Goal: Find specific page/section: Find specific page/section

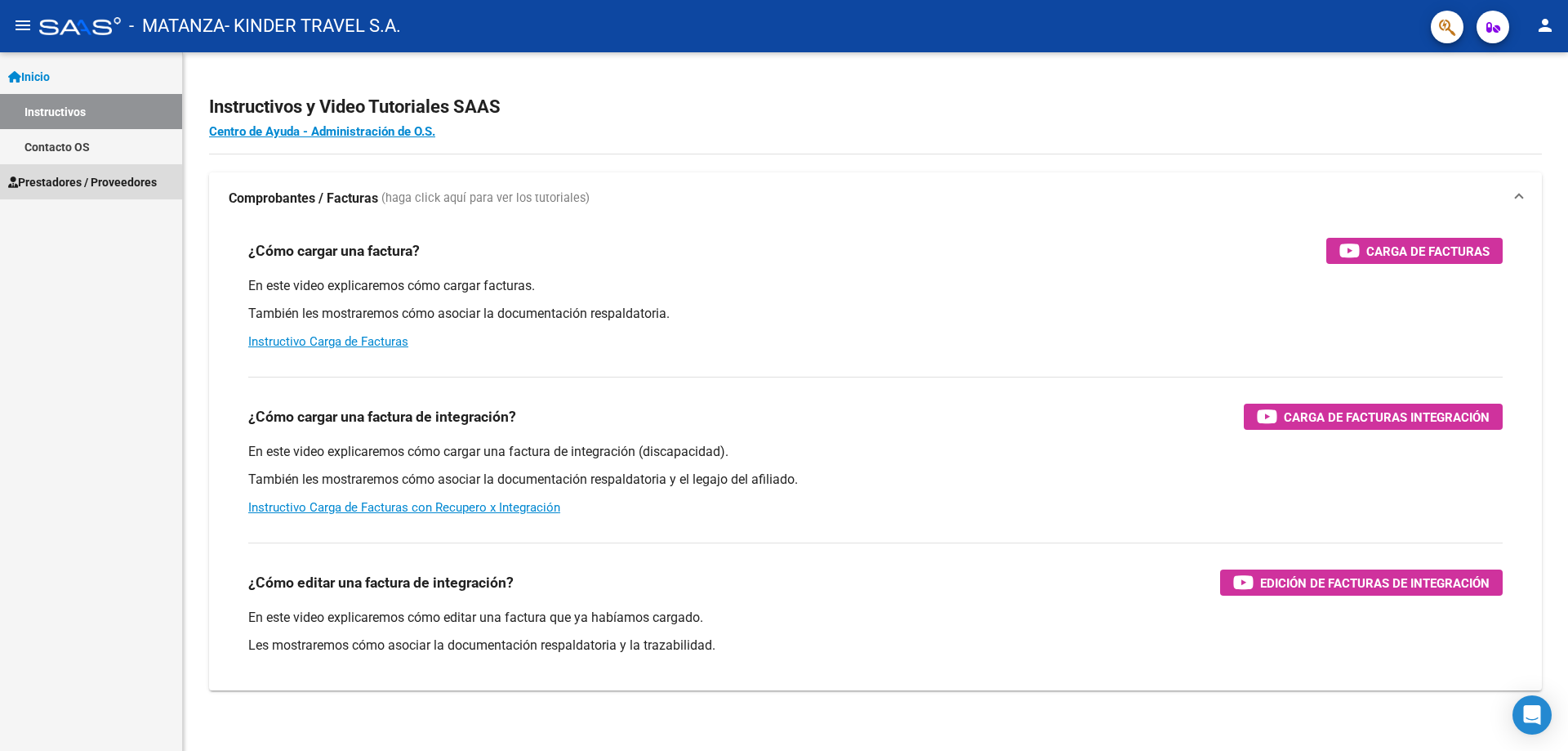
click at [89, 183] on span "Prestadores / Proveedores" at bounding box center [82, 183] width 149 height 18
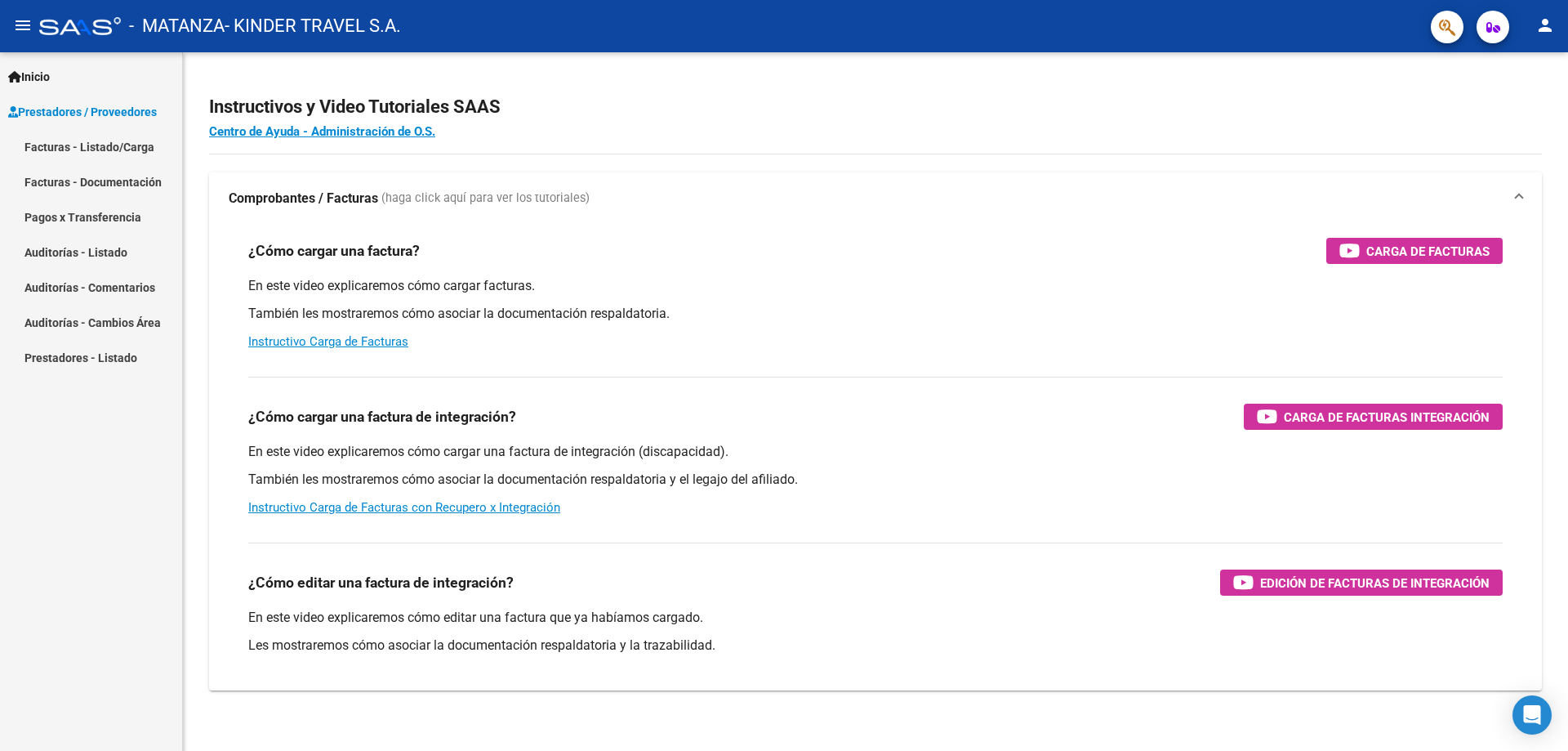
click at [85, 143] on link "Facturas - Listado/Carga" at bounding box center [91, 146] width 182 height 35
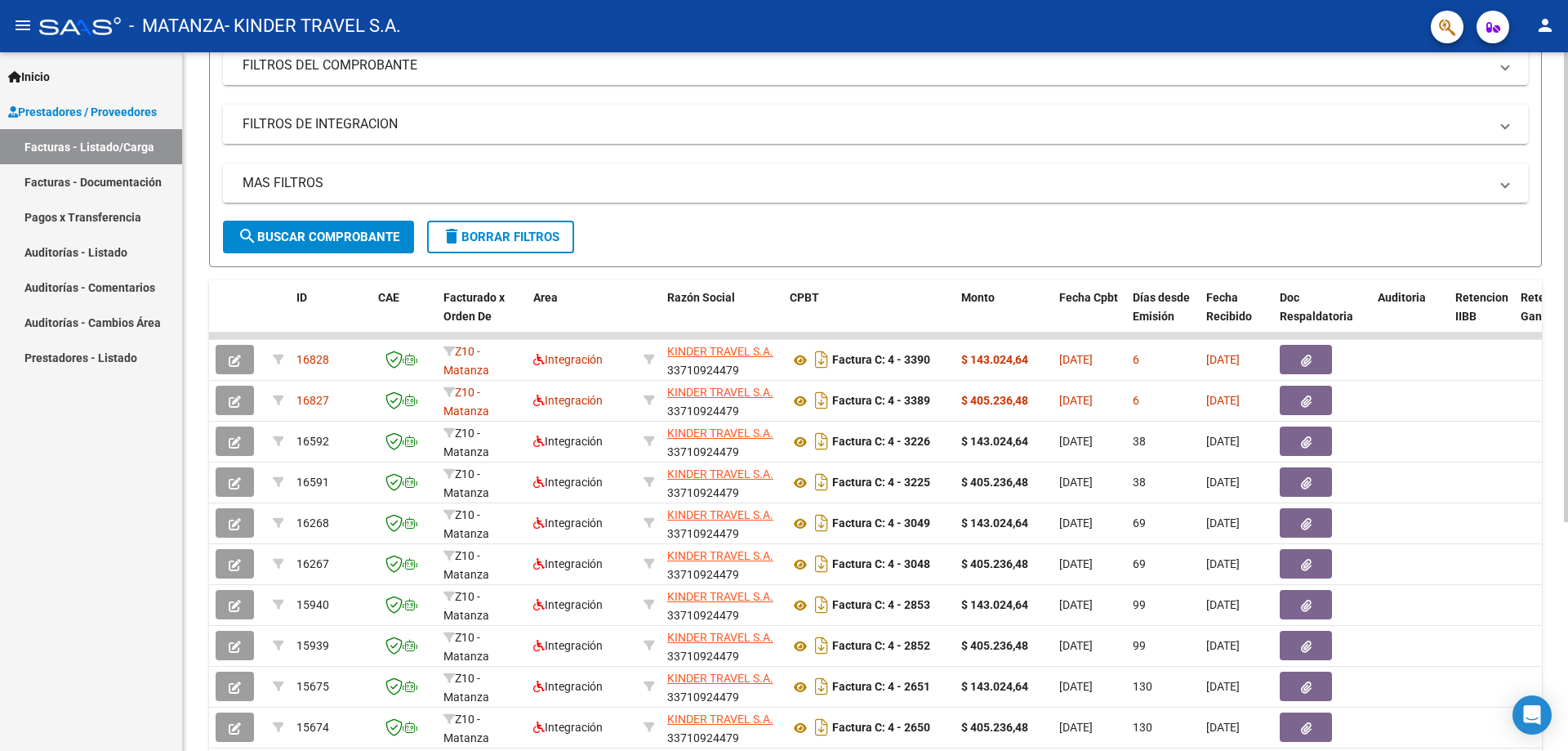
scroll to position [245, 0]
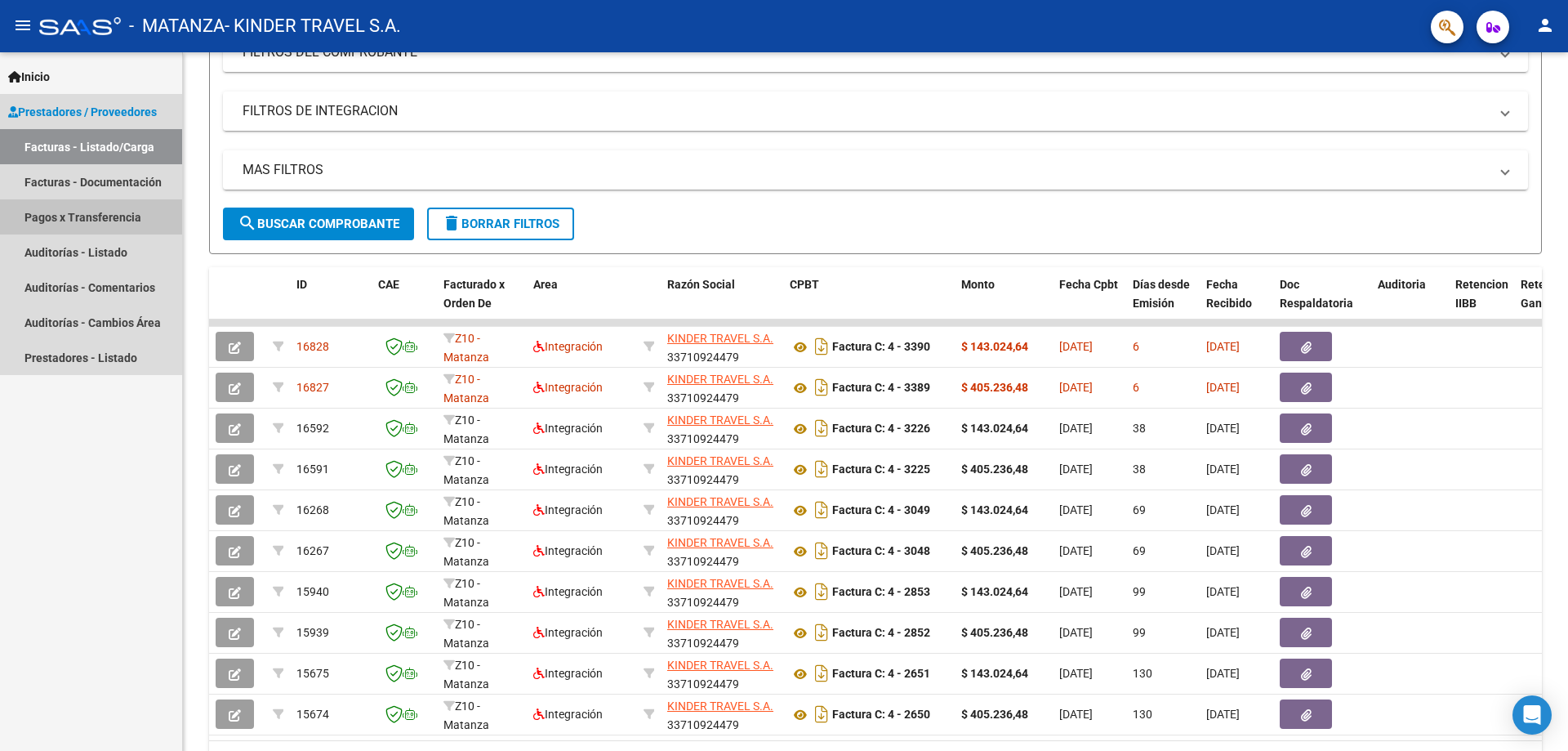
click at [45, 214] on link "Pagos x Transferencia" at bounding box center [91, 216] width 182 height 35
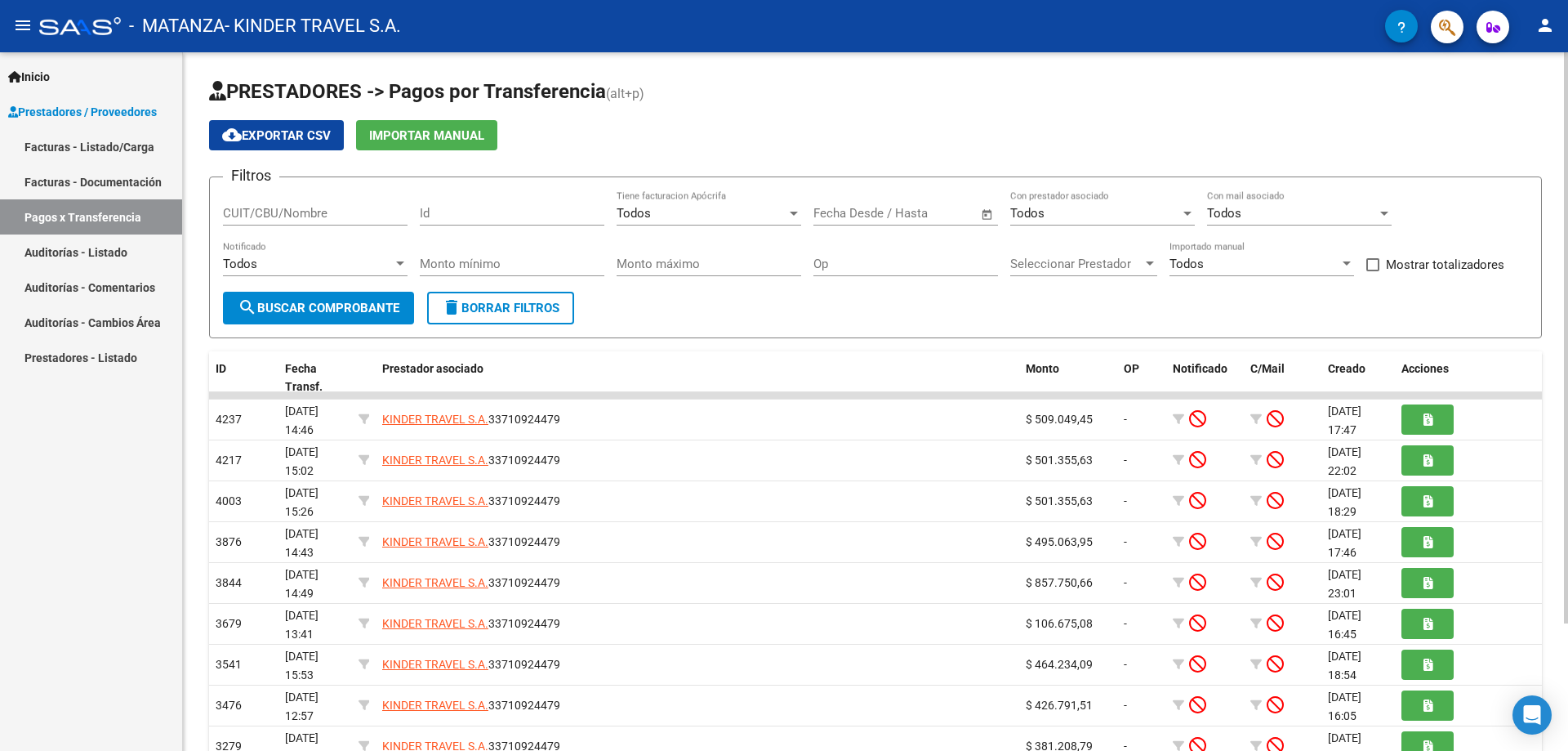
click at [369, 207] on input "CUIT/CBU/Nombre" at bounding box center [315, 214] width 184 height 15
click at [23, 19] on mat-icon "menu" at bounding box center [22, 25] width 19 height 19
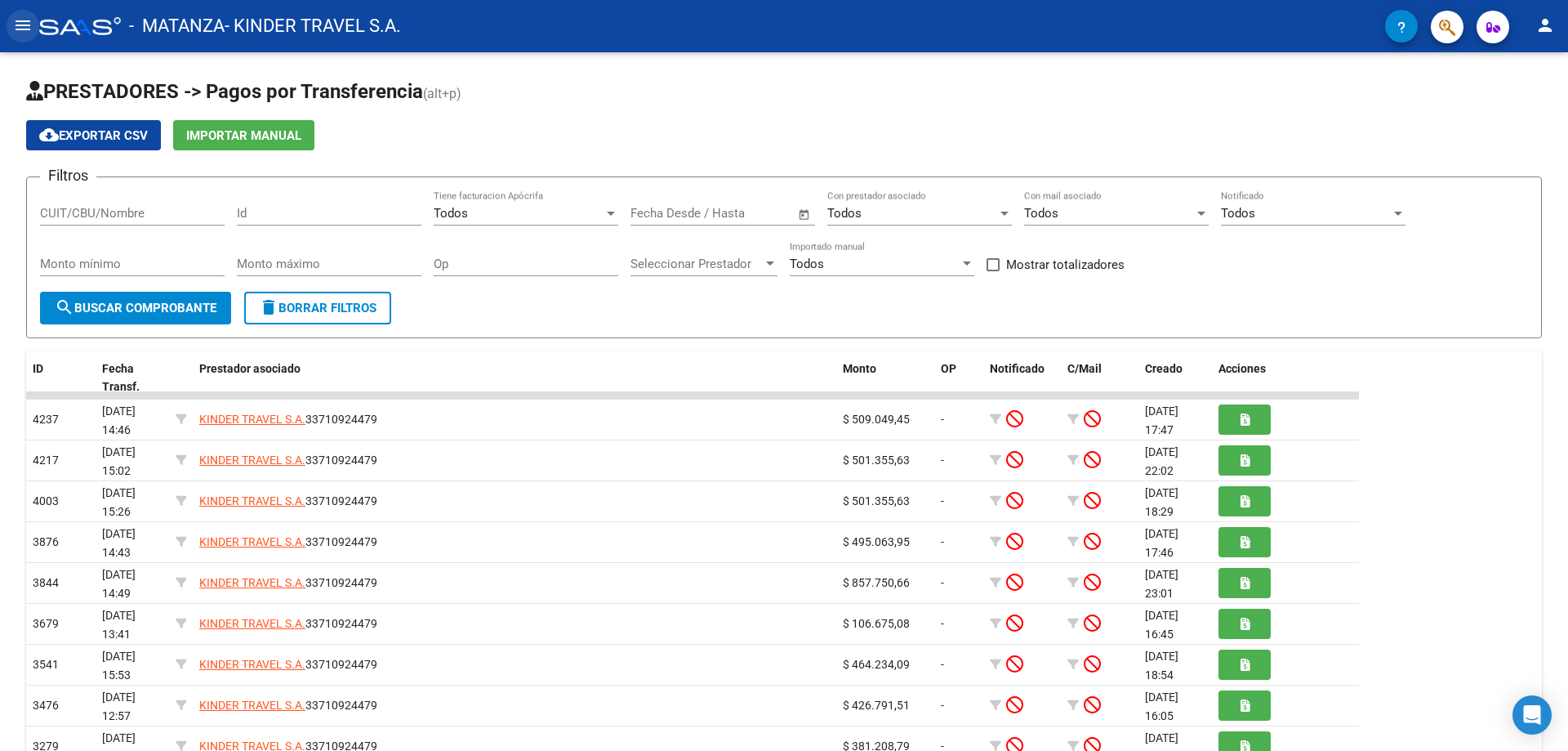
click at [23, 19] on mat-icon "menu" at bounding box center [22, 25] width 19 height 19
